Goal: Task Accomplishment & Management: Use online tool/utility

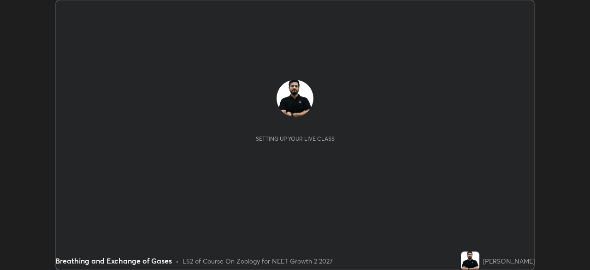
scroll to position [270, 589]
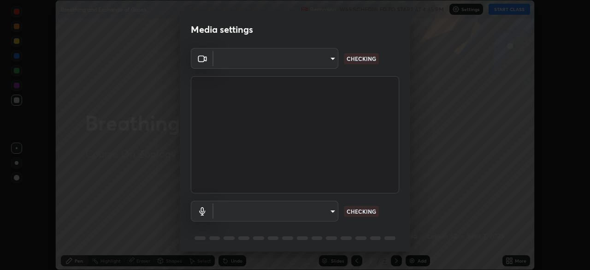
type input "e7f5d75c66a8ec01b6be6c8d9fba877b5f6738b88fd0c20368e9895a02b6f94a"
type input "7a19c8c474c7631c674bf907b925089f2c922801c6e09ae053456f7d84aa81b6"
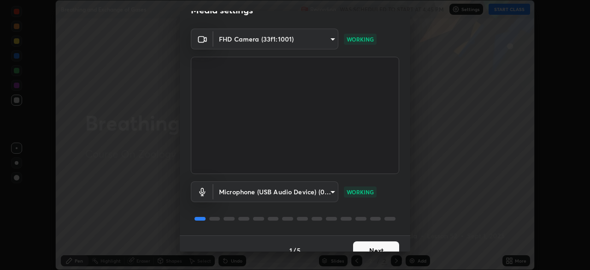
scroll to position [33, 0]
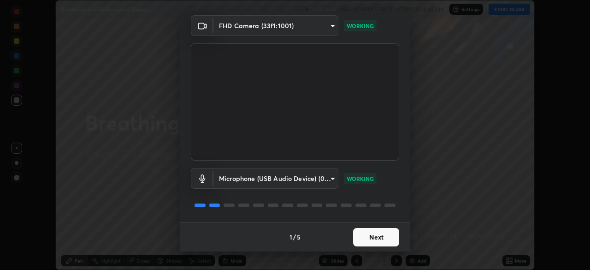
click at [378, 235] on button "Next" at bounding box center [376, 237] width 46 height 18
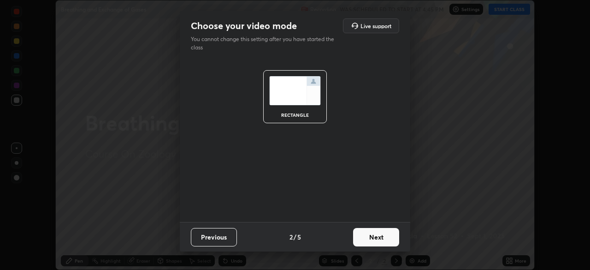
click at [380, 238] on button "Next" at bounding box center [376, 237] width 46 height 18
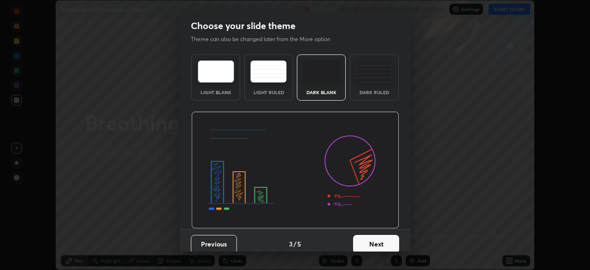
click at [380, 239] on button "Next" at bounding box center [376, 244] width 46 height 18
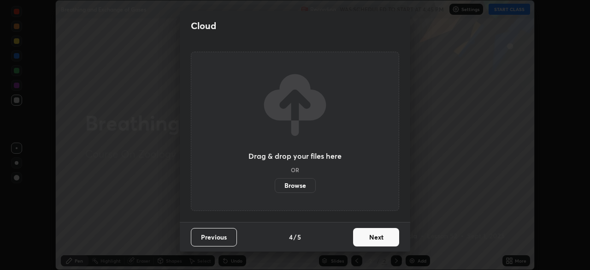
click at [379, 236] on button "Next" at bounding box center [376, 237] width 46 height 18
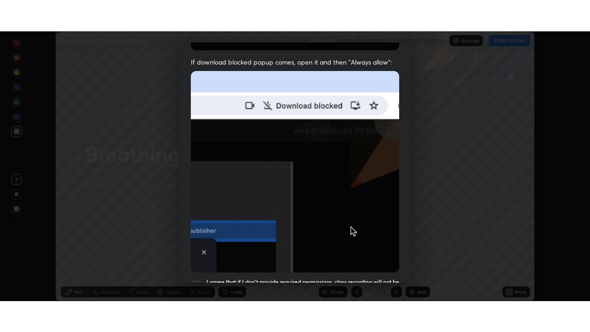
scroll to position [221, 0]
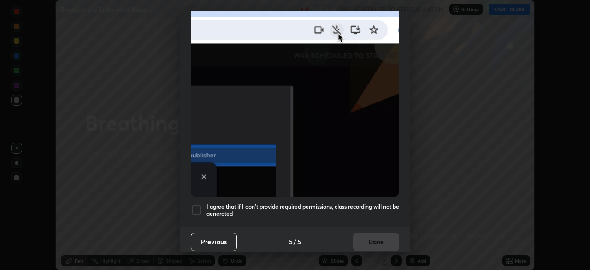
click at [195, 208] on div at bounding box center [196, 209] width 11 height 11
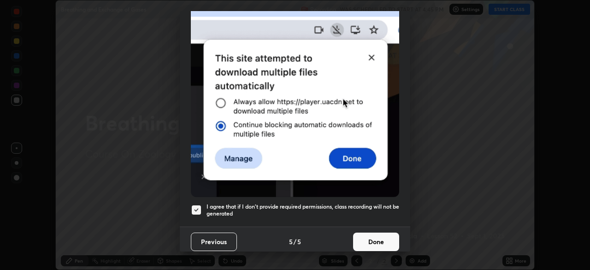
click at [371, 237] on button "Done" at bounding box center [376, 241] width 46 height 18
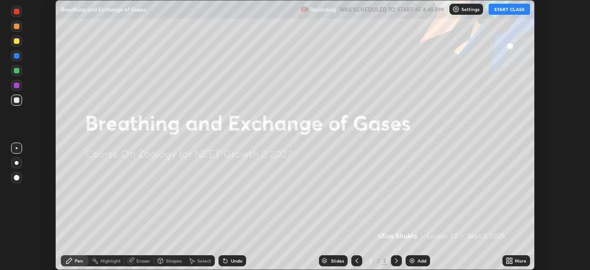
click at [505, 8] on button "START CLASS" at bounding box center [508, 9] width 41 height 11
click at [508, 260] on icon at bounding box center [508, 260] width 7 height 7
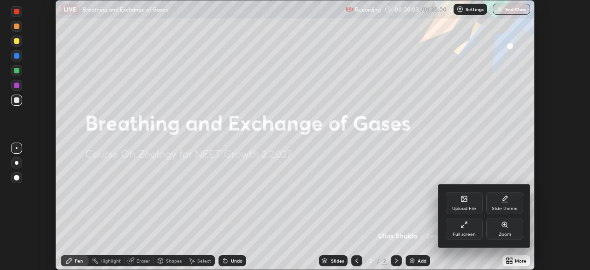
click at [468, 228] on div "Full screen" at bounding box center [464, 228] width 37 height 22
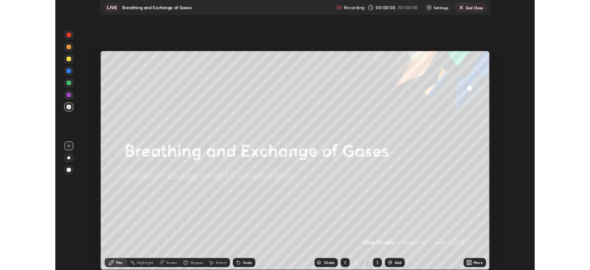
scroll to position [332, 590]
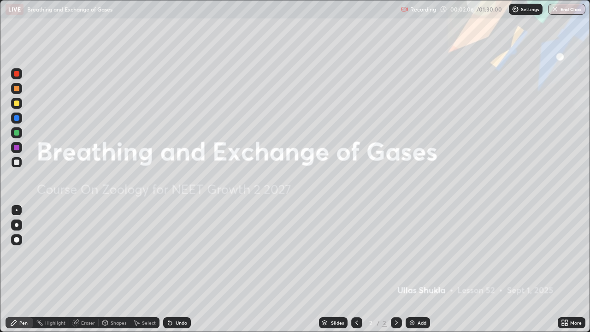
click at [416, 269] on div "Add" at bounding box center [417, 322] width 24 height 11
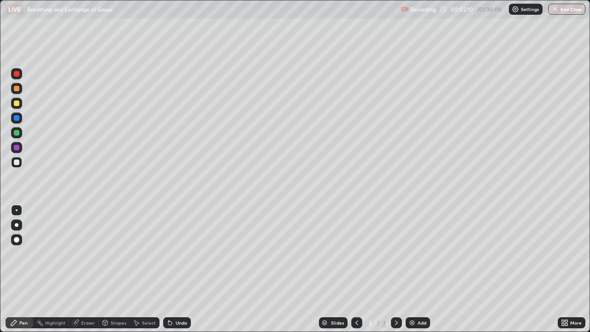
click at [17, 106] on div at bounding box center [17, 103] width 6 height 6
click at [15, 226] on div at bounding box center [17, 225] width 4 height 4
click at [182, 269] on div "Undo" at bounding box center [182, 322] width 12 height 5
click at [175, 269] on div "Undo" at bounding box center [177, 322] width 28 height 11
click at [172, 269] on icon at bounding box center [169, 322] width 7 height 7
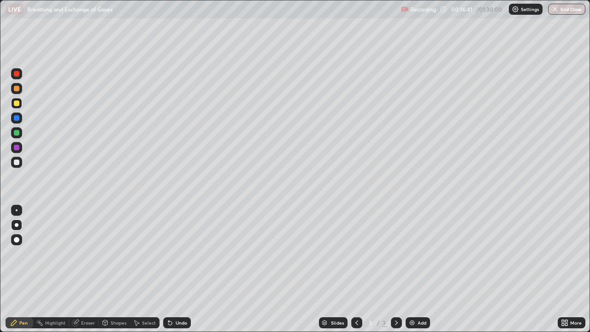
click at [174, 269] on div "Undo" at bounding box center [177, 322] width 28 height 11
click at [172, 269] on icon at bounding box center [169, 322] width 7 height 7
click at [168, 269] on icon at bounding box center [168, 320] width 1 height 1
click at [168, 269] on icon at bounding box center [170, 323] width 4 height 4
click at [420, 269] on div "Add" at bounding box center [421, 322] width 9 height 5
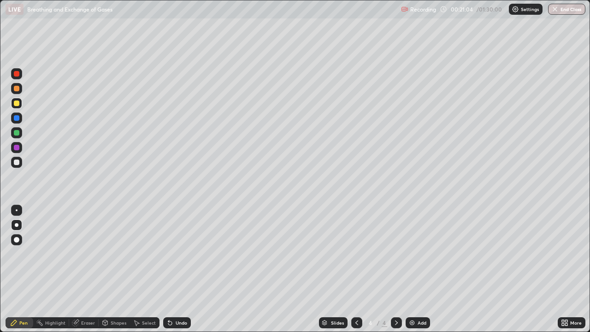
click at [182, 269] on div "Undo" at bounding box center [182, 322] width 12 height 5
click at [174, 269] on div "Undo" at bounding box center [177, 322] width 28 height 11
click at [82, 269] on div "Eraser" at bounding box center [88, 322] width 14 height 5
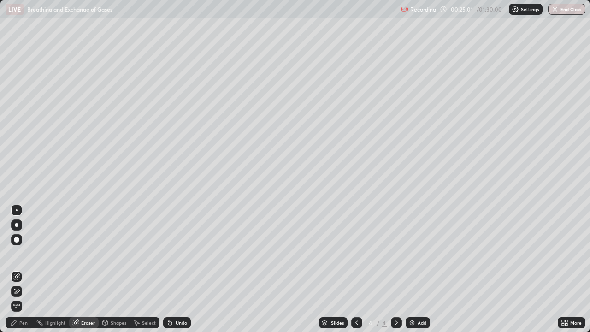
click at [23, 269] on div "Pen" at bounding box center [23, 322] width 8 height 5
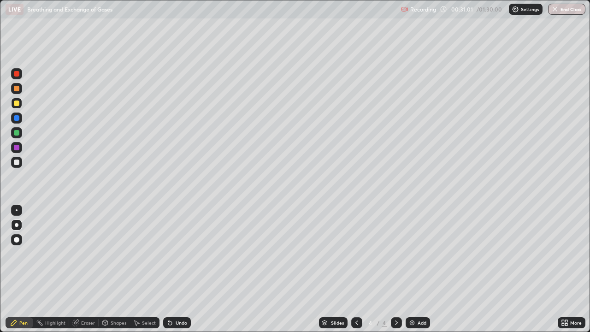
click at [419, 269] on div "Add" at bounding box center [421, 322] width 9 height 5
click at [180, 269] on div "Undo" at bounding box center [177, 322] width 28 height 11
click at [169, 269] on icon at bounding box center [170, 323] width 4 height 4
click at [182, 269] on div "Undo" at bounding box center [182, 322] width 12 height 5
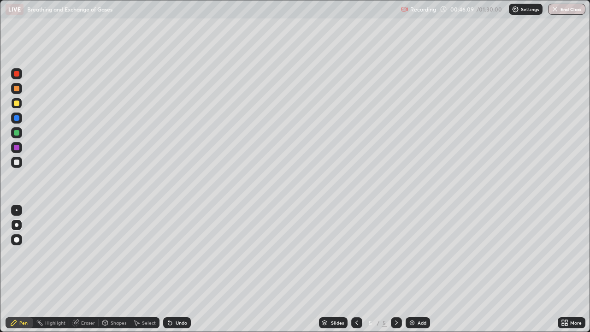
click at [419, 269] on div "Add" at bounding box center [421, 322] width 9 height 5
click at [16, 89] on div at bounding box center [17, 89] width 6 height 6
click at [17, 226] on div at bounding box center [17, 225] width 4 height 4
click at [21, 240] on div at bounding box center [16, 239] width 11 height 11
click at [86, 269] on div "Eraser" at bounding box center [88, 322] width 14 height 5
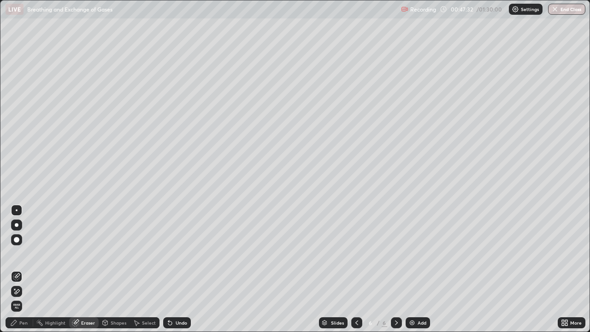
click at [25, 269] on div "Pen" at bounding box center [23, 322] width 8 height 5
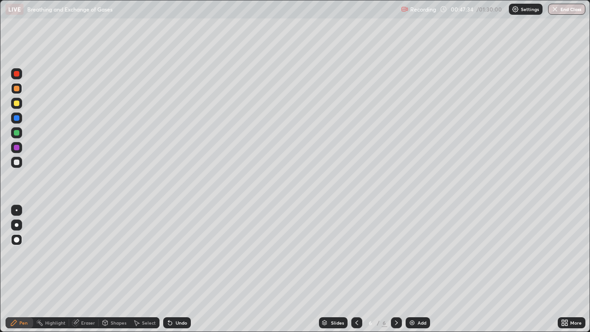
click at [16, 105] on div at bounding box center [17, 103] width 6 height 6
click at [18, 224] on div at bounding box center [17, 225] width 4 height 4
click at [17, 210] on div at bounding box center [17, 210] width 2 height 2
click at [18, 163] on div at bounding box center [17, 162] width 6 height 6
click at [420, 269] on div "Add" at bounding box center [421, 322] width 9 height 5
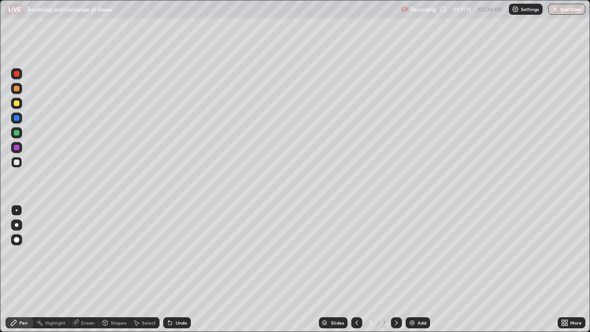
click at [17, 225] on div at bounding box center [17, 225] width 4 height 4
click at [17, 106] on div at bounding box center [17, 103] width 6 height 6
click at [174, 269] on div "Undo" at bounding box center [177, 322] width 28 height 11
click at [182, 269] on div "Undo" at bounding box center [177, 322] width 28 height 11
click at [182, 269] on div "Undo" at bounding box center [182, 322] width 12 height 5
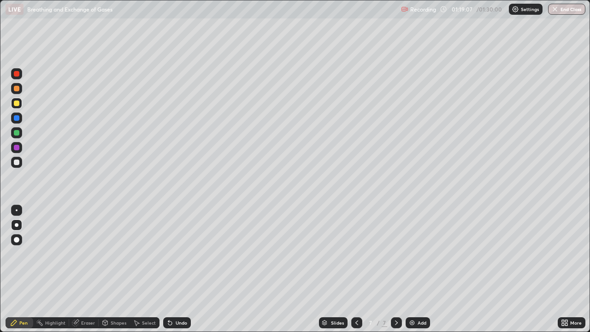
click at [177, 269] on div "Undo" at bounding box center [182, 322] width 12 height 5
click at [88, 269] on div "Eraser" at bounding box center [88, 322] width 14 height 5
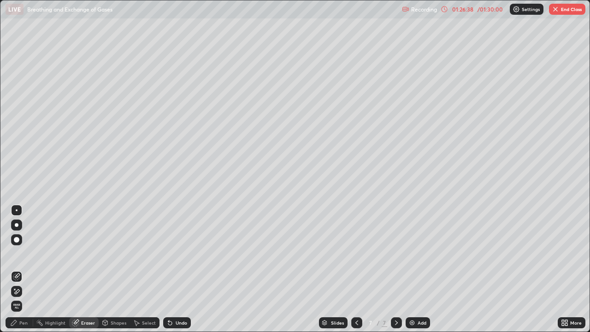
click at [557, 10] on img "button" at bounding box center [555, 9] width 7 height 7
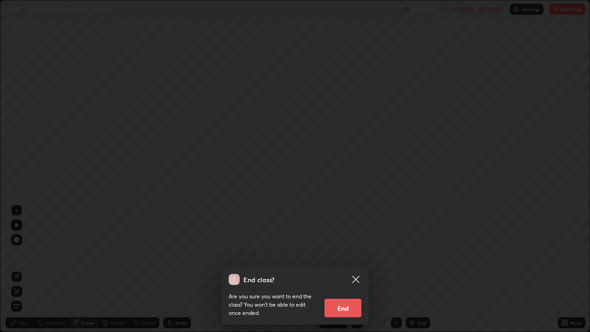
click at [345, 269] on button "End" at bounding box center [342, 308] width 37 height 18
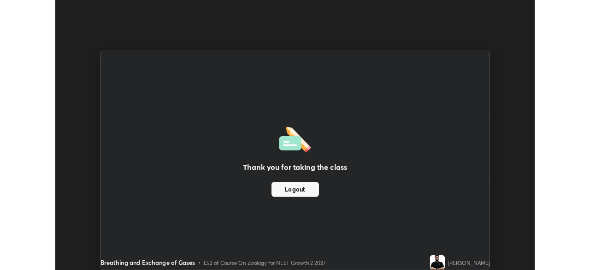
scroll to position [45808, 45488]
